Goal: Transaction & Acquisition: Purchase product/service

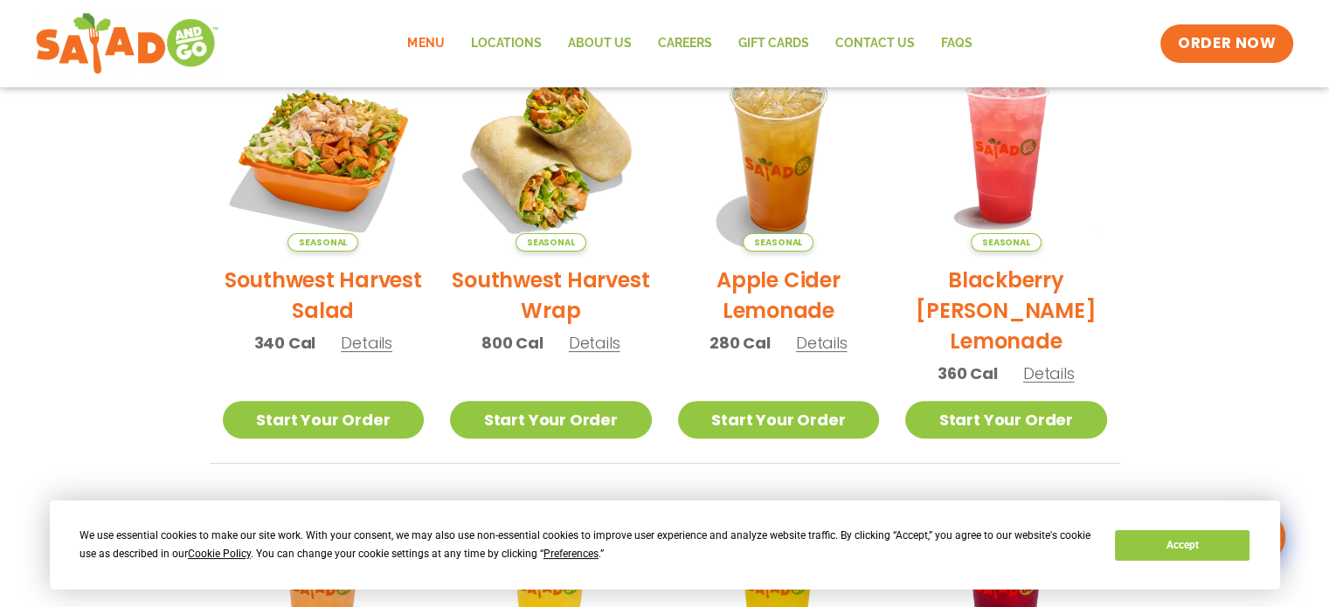
scroll to position [573, 0]
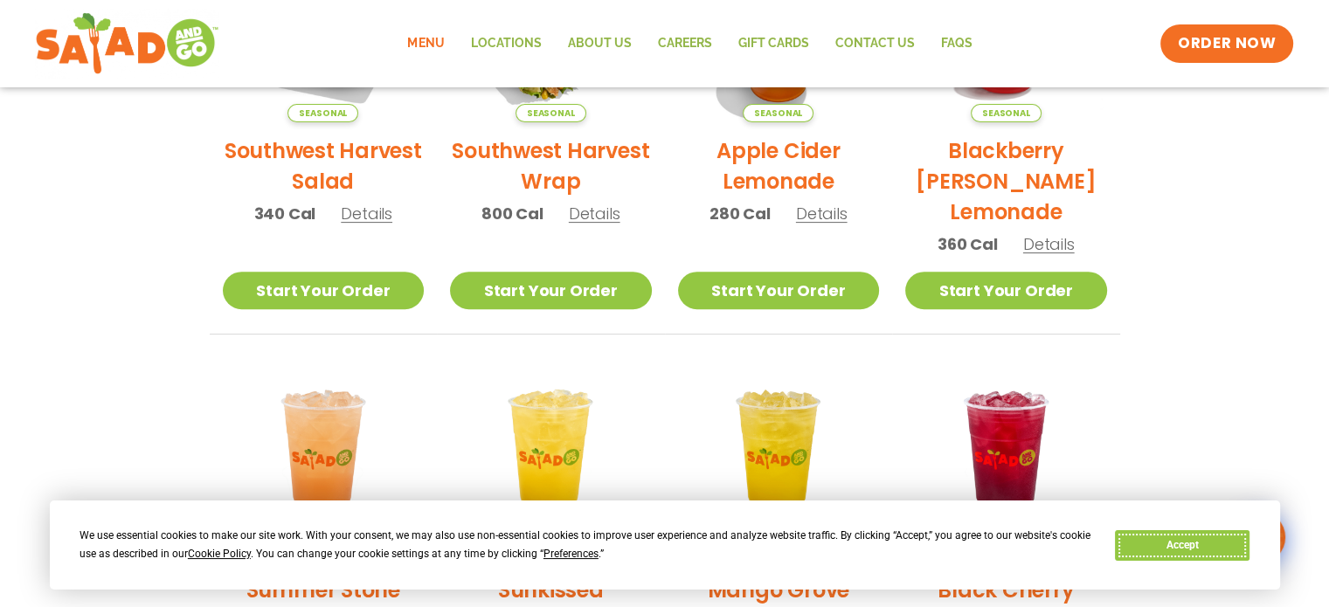
click at [1189, 549] on button "Accept" at bounding box center [1182, 545] width 135 height 31
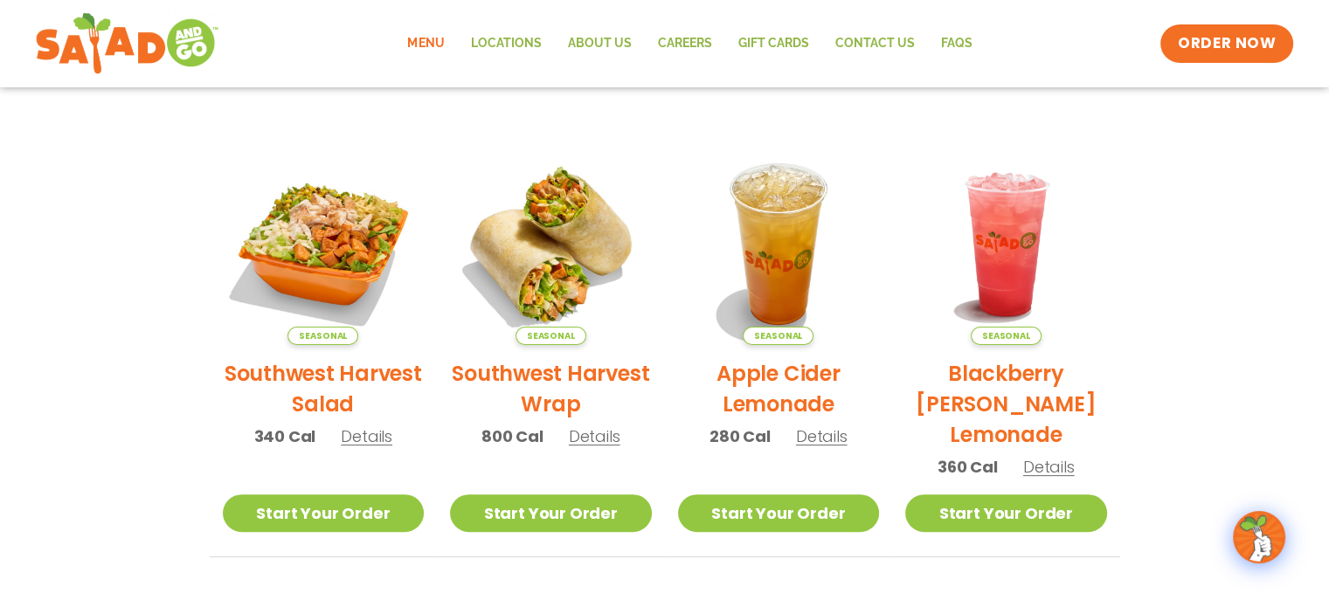
scroll to position [364, 0]
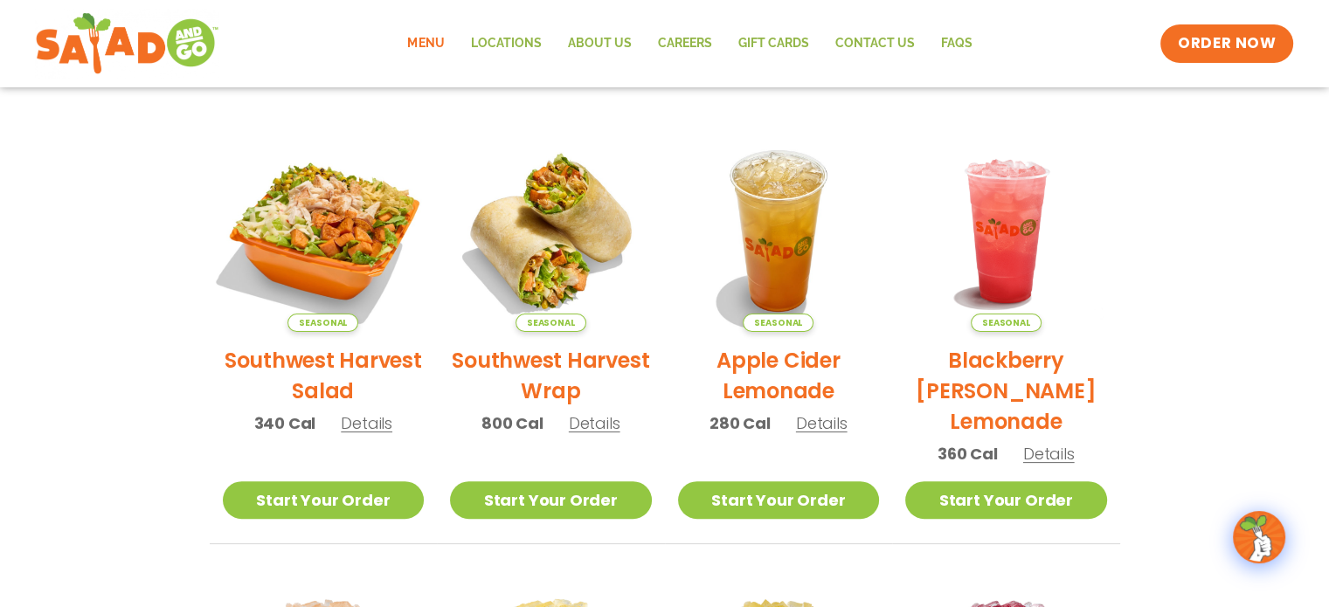
click at [305, 246] on img at bounding box center [322, 231] width 237 height 237
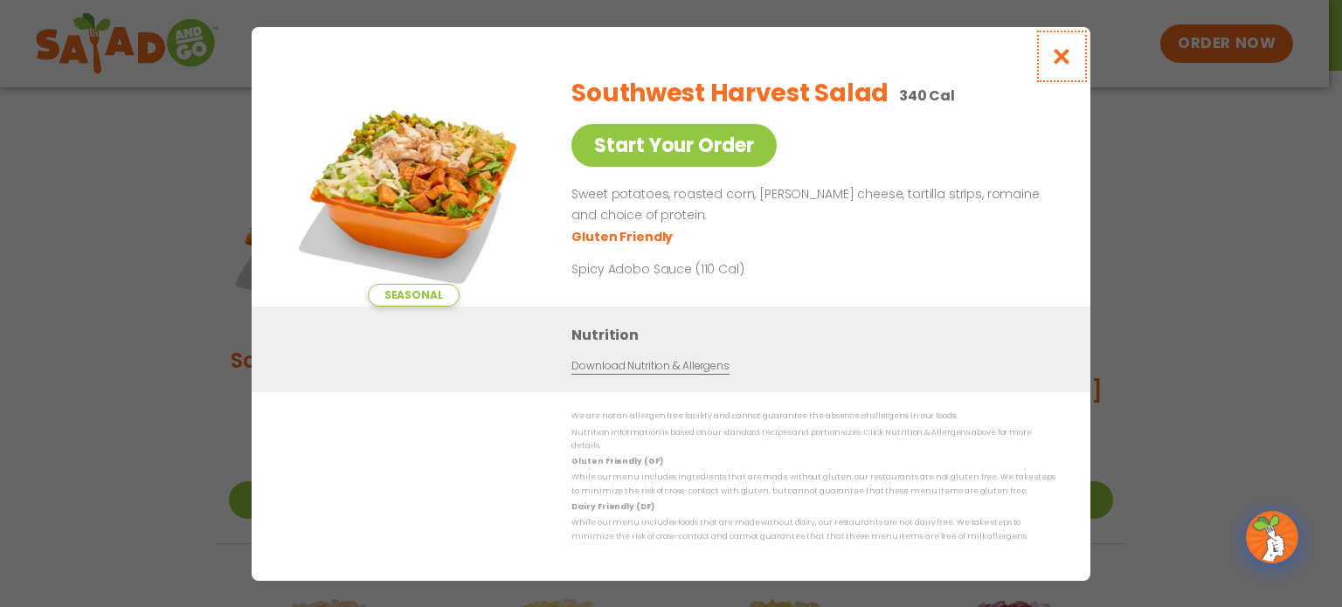
click at [1064, 60] on icon "Close modal" at bounding box center [1062, 56] width 22 height 18
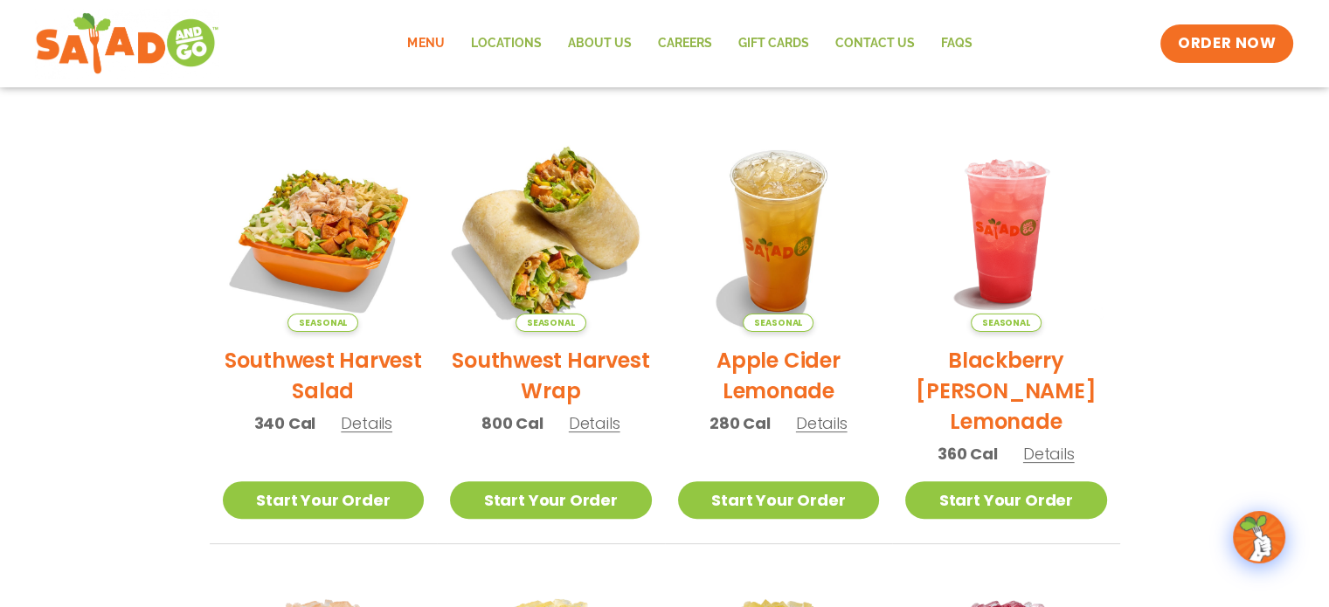
click at [598, 255] on img at bounding box center [551, 231] width 237 height 237
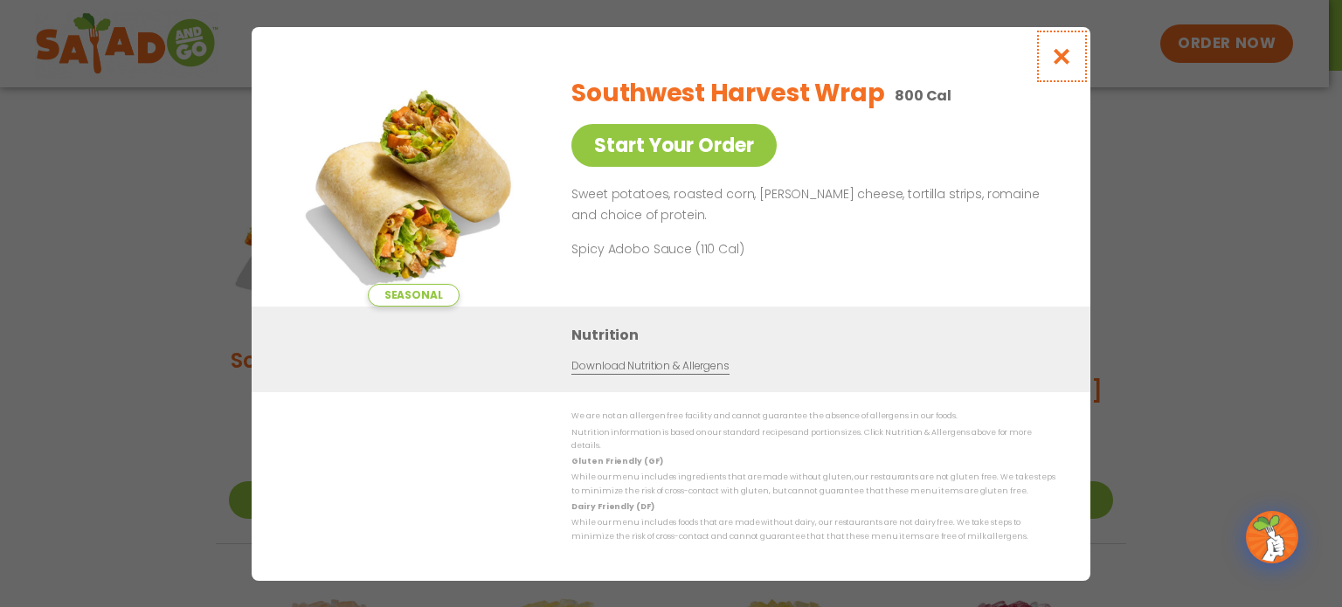
click at [1066, 56] on icon "Close modal" at bounding box center [1062, 56] width 22 height 18
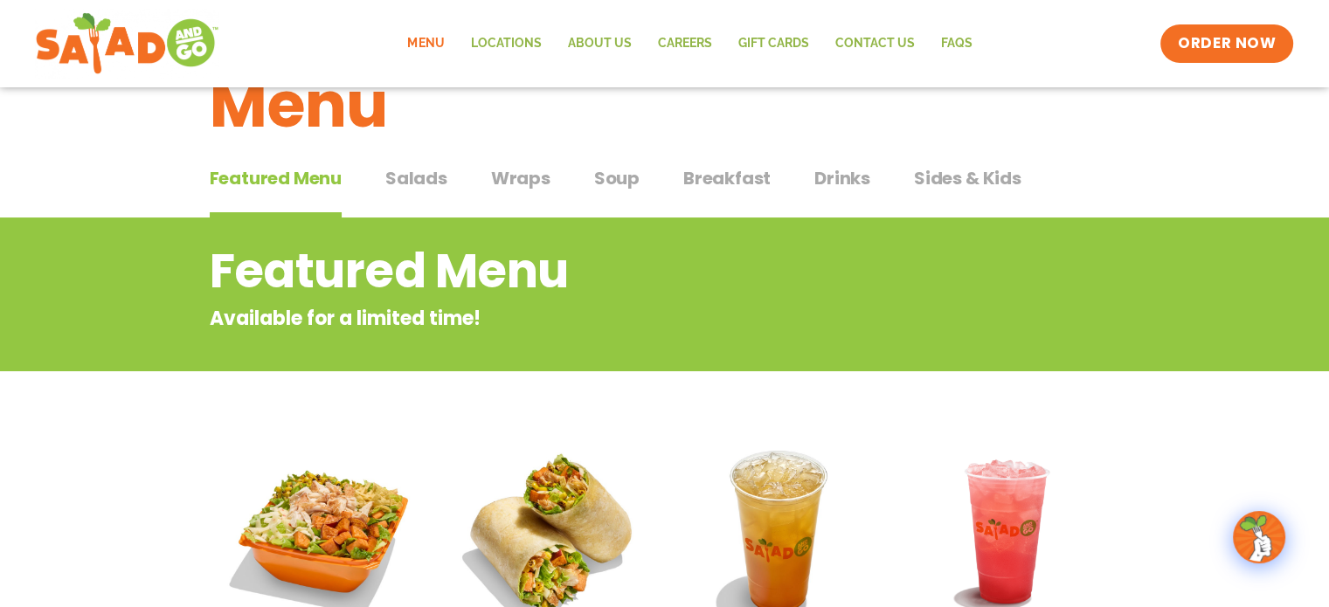
scroll to position [0, 0]
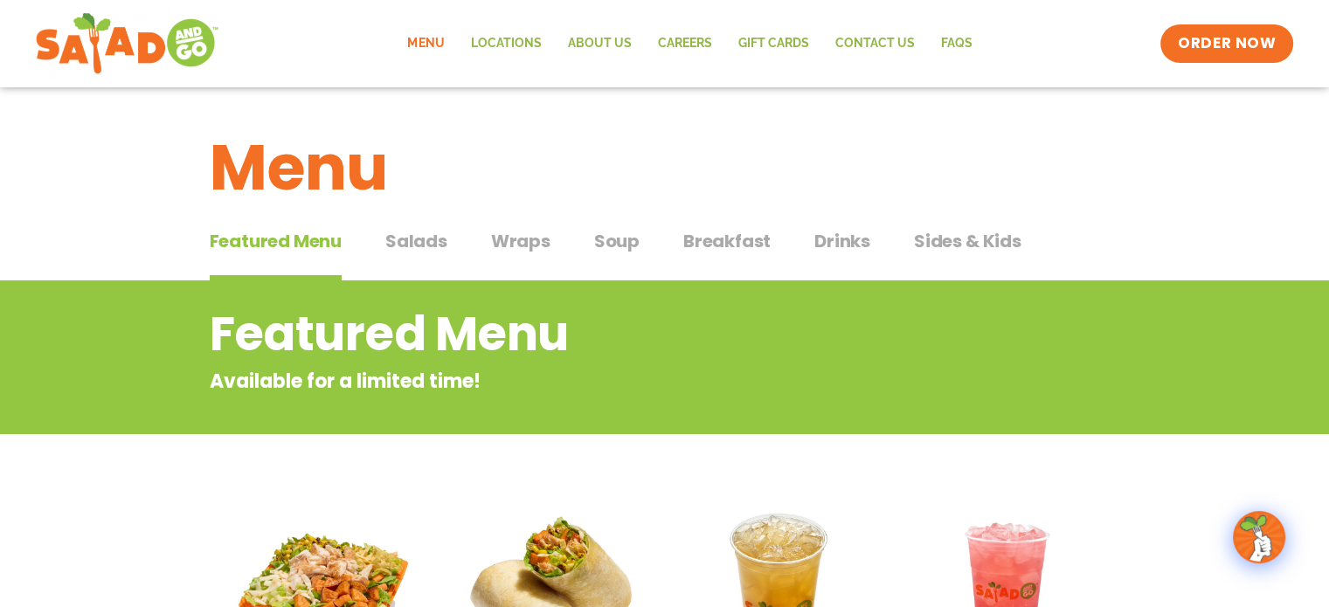
click at [402, 245] on span "Salads" at bounding box center [416, 241] width 62 height 26
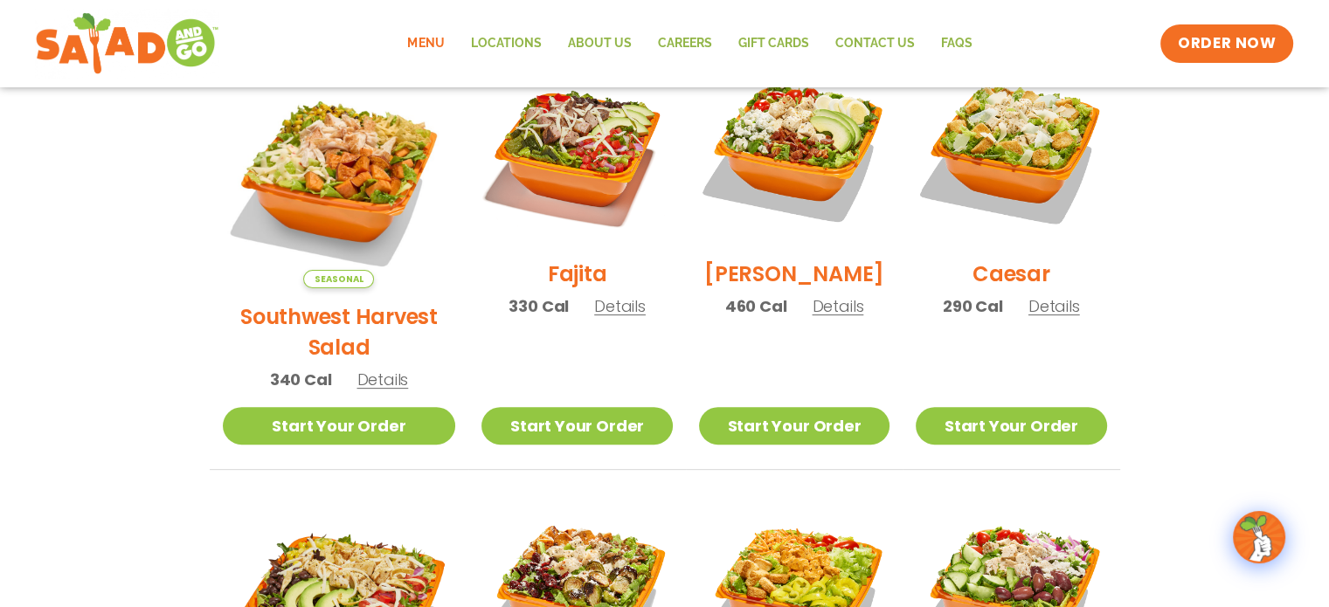
scroll to position [705, 0]
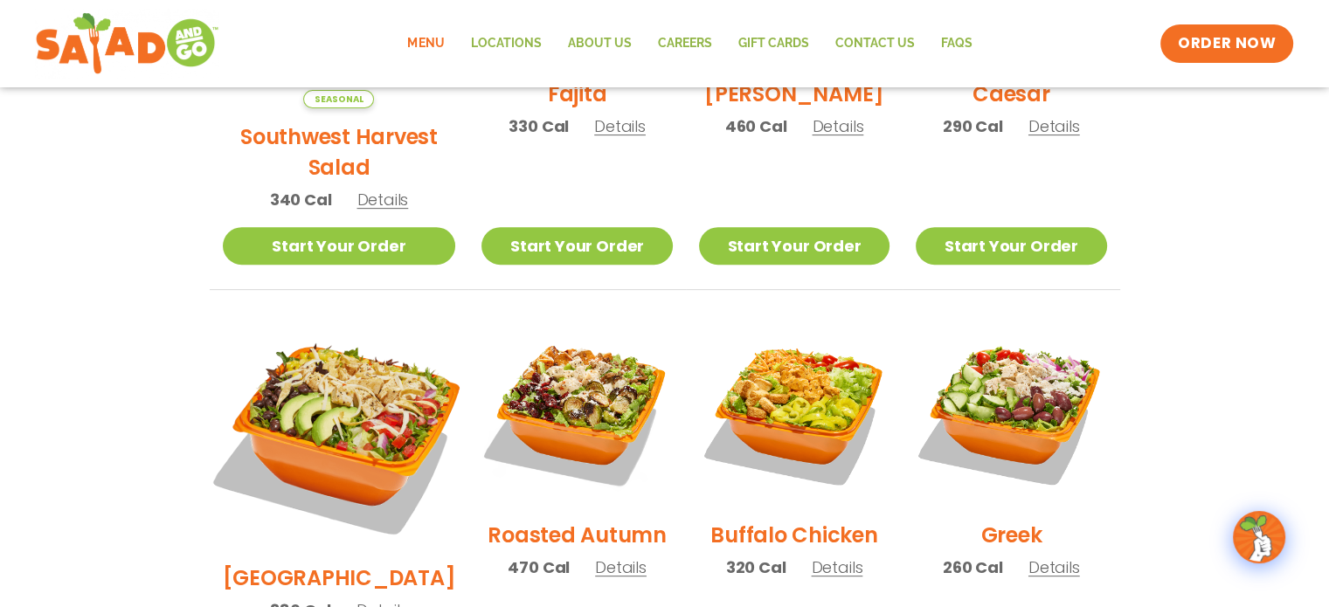
click at [304, 359] on img at bounding box center [339, 433] width 274 height 274
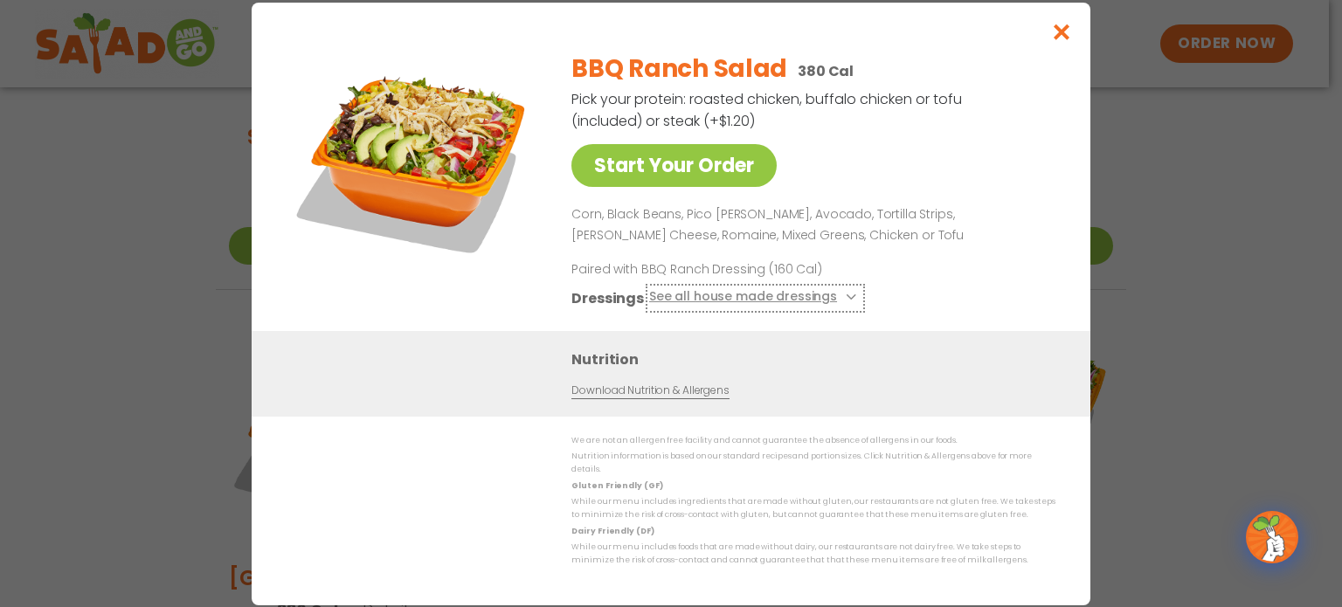
click at [846, 301] on icon at bounding box center [849, 297] width 7 height 7
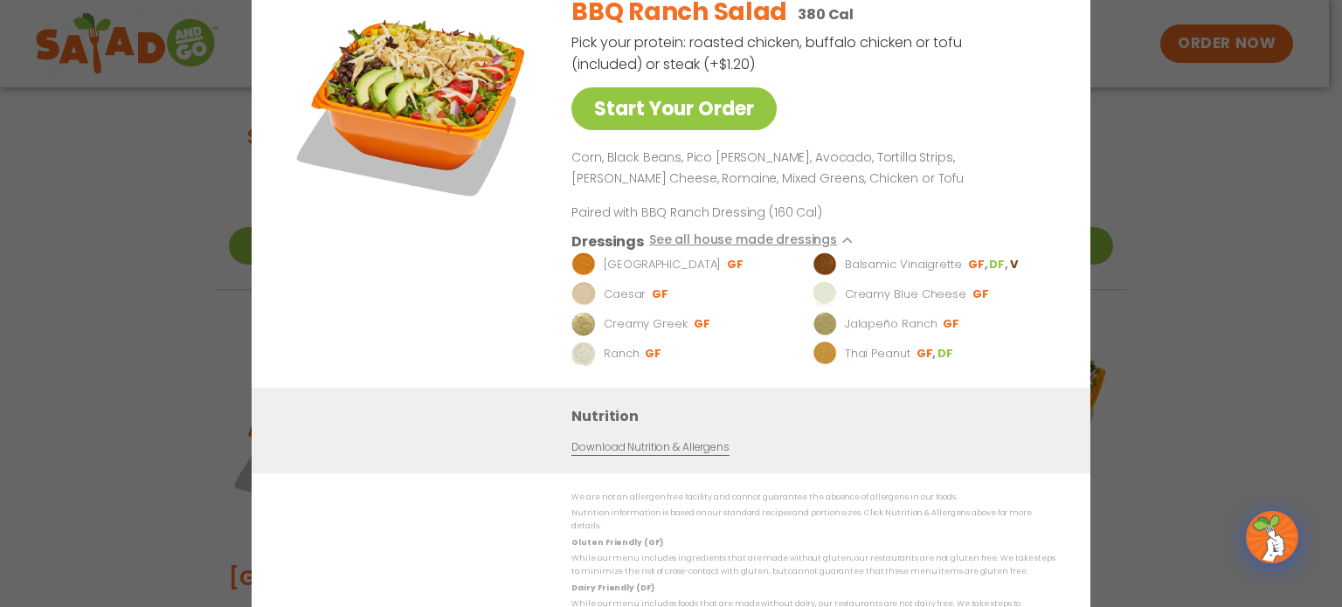
click at [1152, 171] on div "Start Your Order BBQ Ranch Salad 380 Cal Pick your protein: roasted chicken, bu…" at bounding box center [671, 303] width 1342 height 607
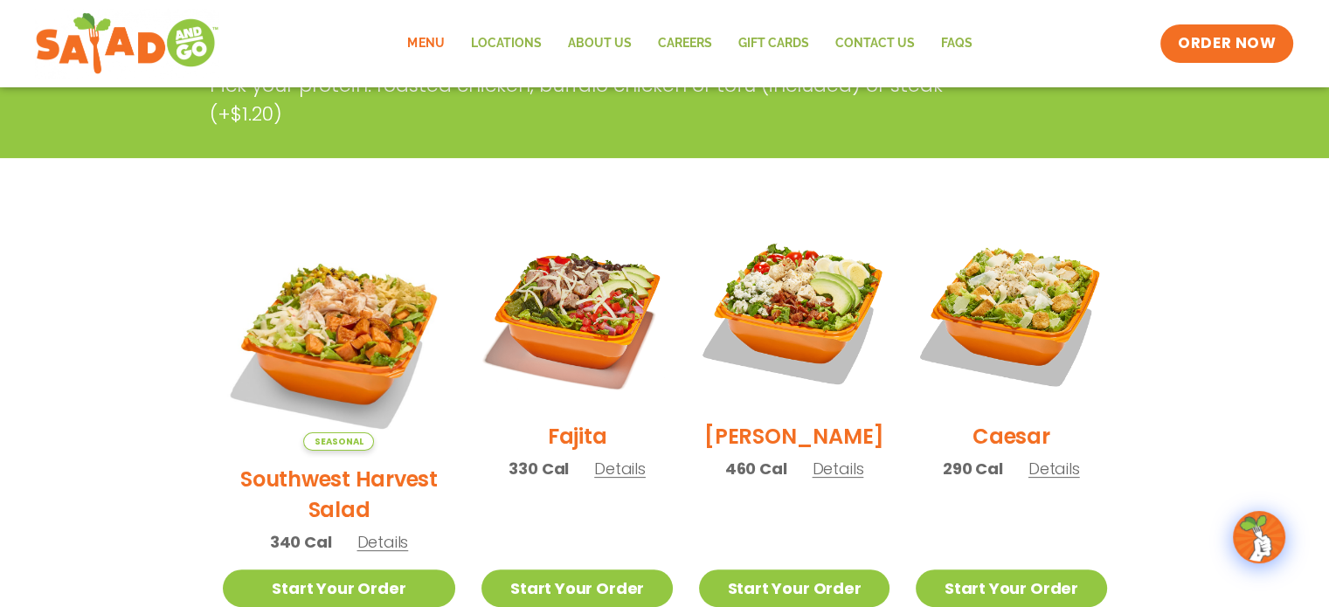
scroll to position [0, 0]
